Goal: Information Seeking & Learning: Learn about a topic

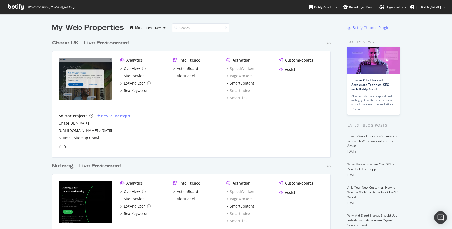
scroll to position [229, 452]
click at [139, 197] on div "SiteCrawler" at bounding box center [134, 198] width 20 height 5
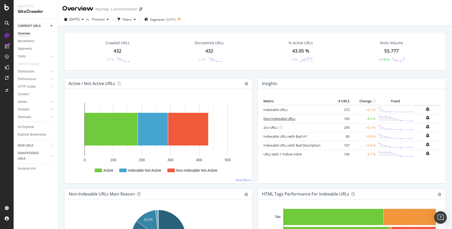
click at [283, 117] on link "Non-Indexable URLs" at bounding box center [280, 118] width 32 height 5
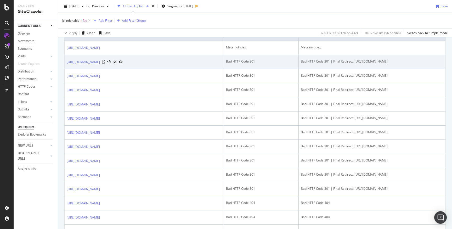
scroll to position [141, 0]
